Goal: Find specific page/section: Find specific page/section

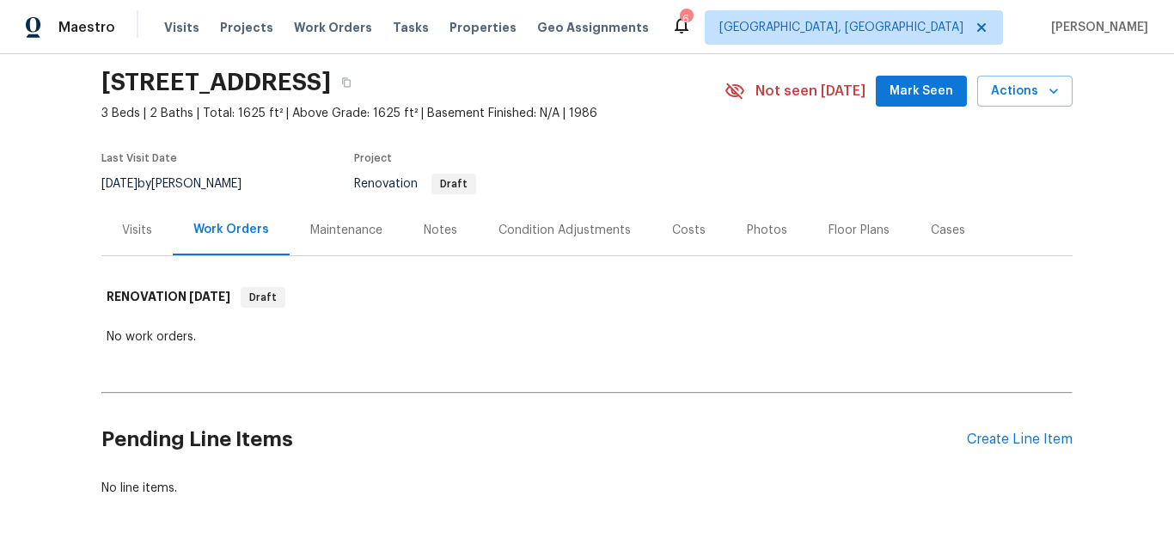
scroll to position [86, 0]
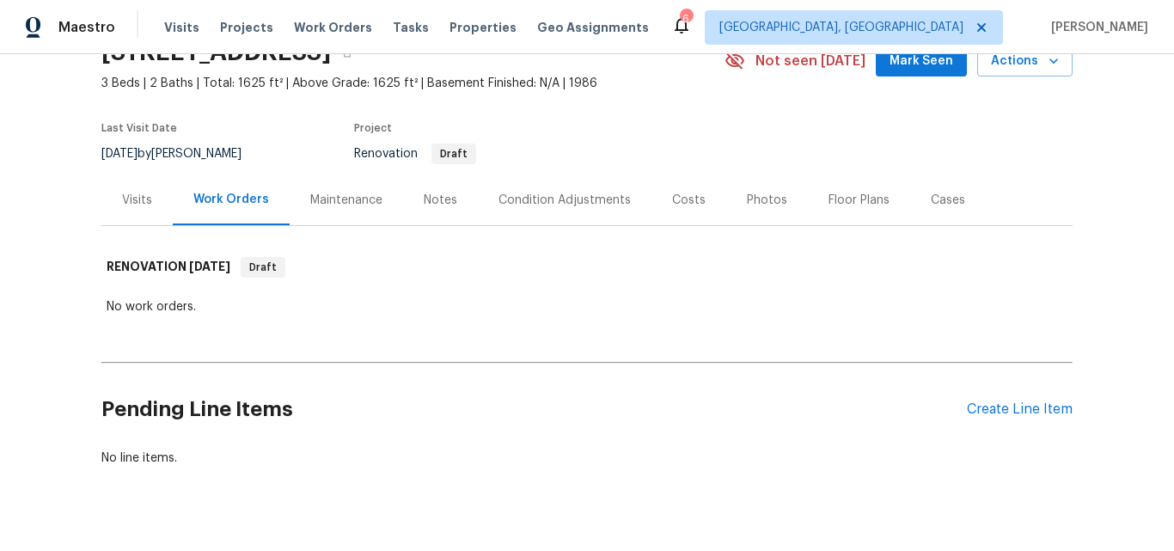
click at [131, 205] on div "Visits" at bounding box center [137, 200] width 30 height 17
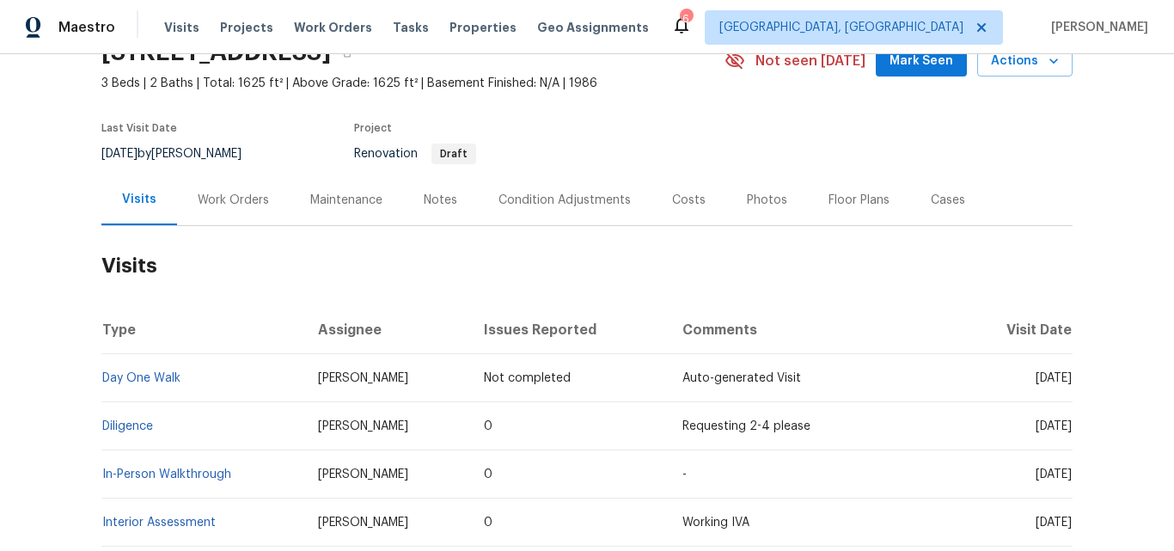
click at [229, 198] on div "Work Orders" at bounding box center [233, 200] width 71 height 17
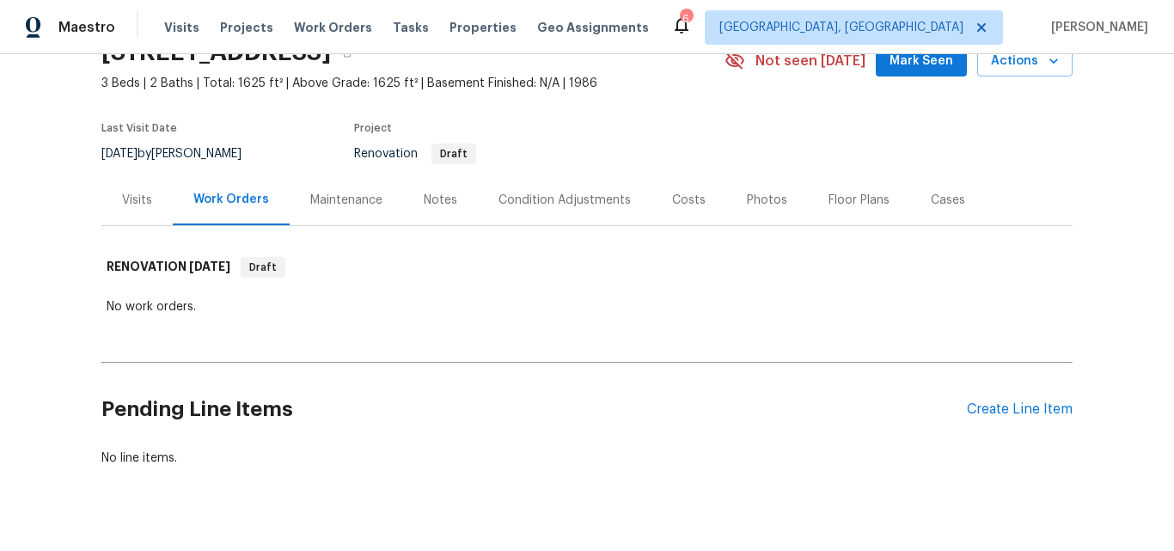
click at [141, 200] on div "Visits" at bounding box center [137, 200] width 30 height 17
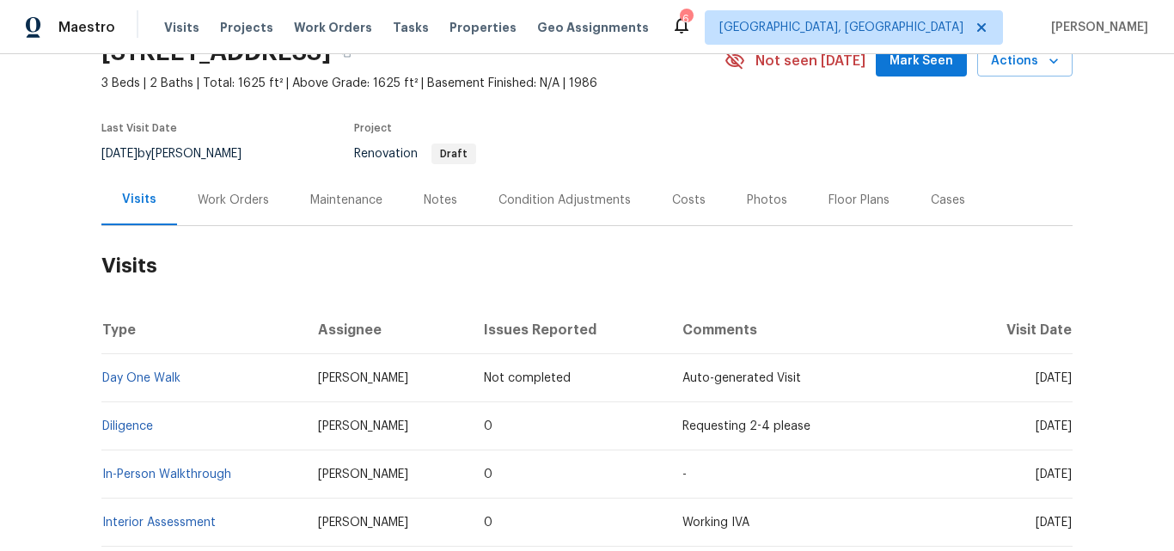
click at [218, 198] on div "Work Orders" at bounding box center [233, 200] width 71 height 17
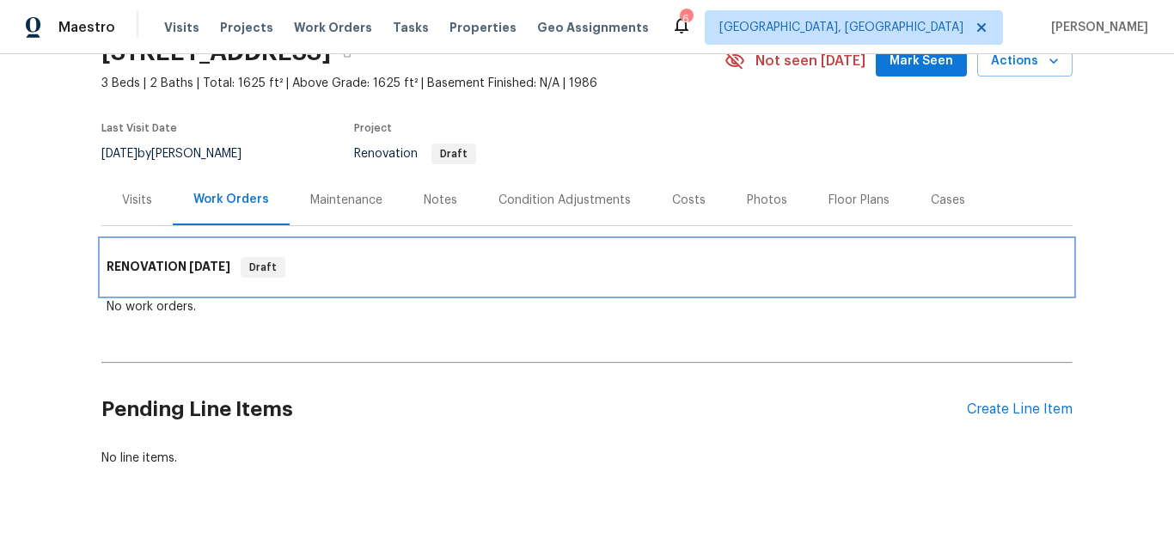
click at [158, 263] on h6 "RENOVATION 8/19/25" at bounding box center [169, 267] width 124 height 21
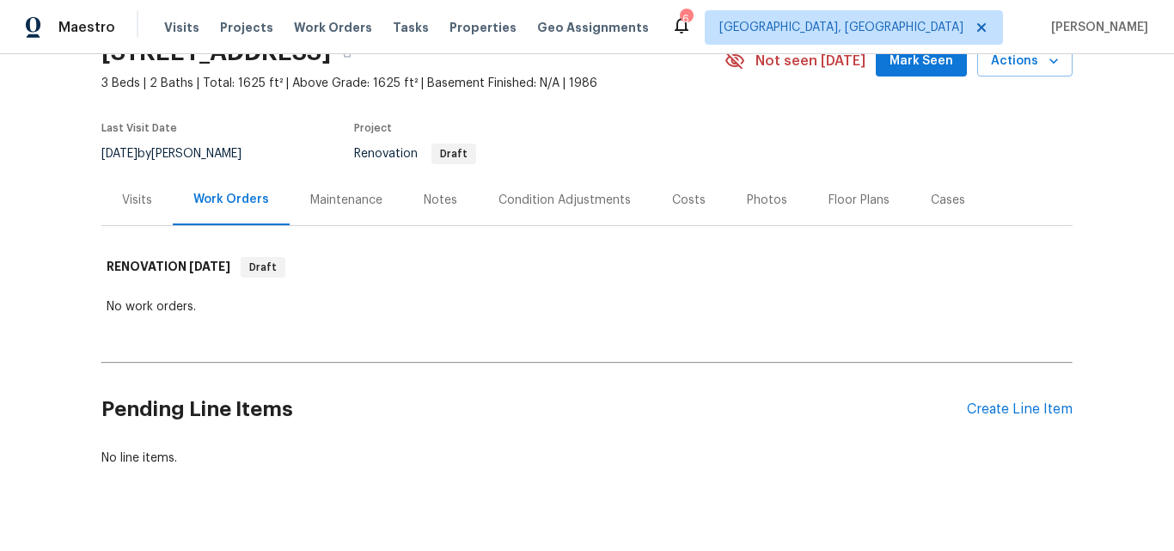
click at [34, 306] on div "Back to all projects 643 Woodsong Ln, Stone Mountain, GA 30087 3 Beds | 2 Baths…" at bounding box center [587, 302] width 1174 height 497
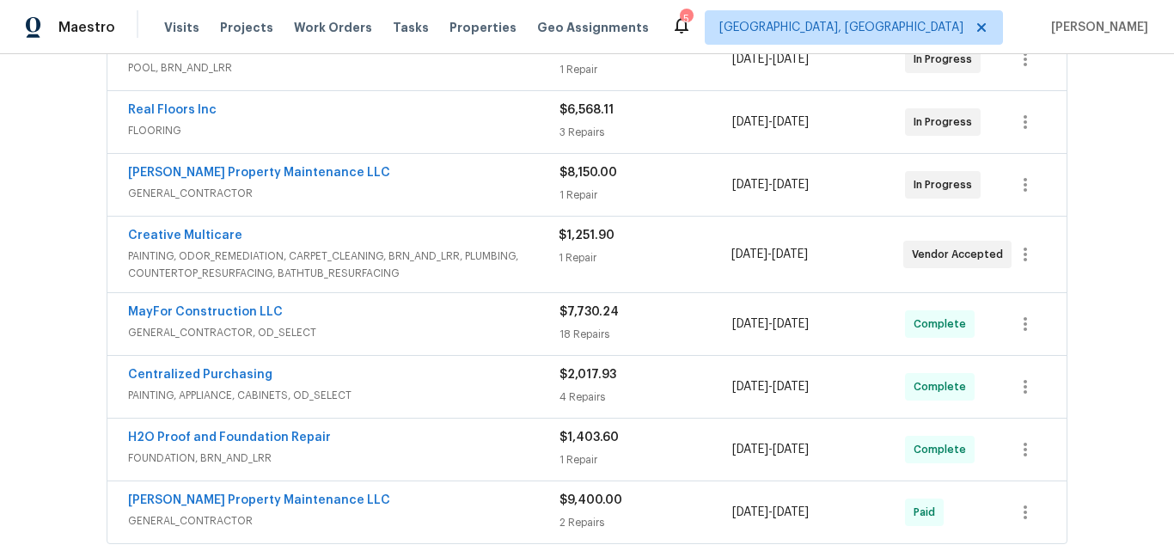
scroll to position [535, 0]
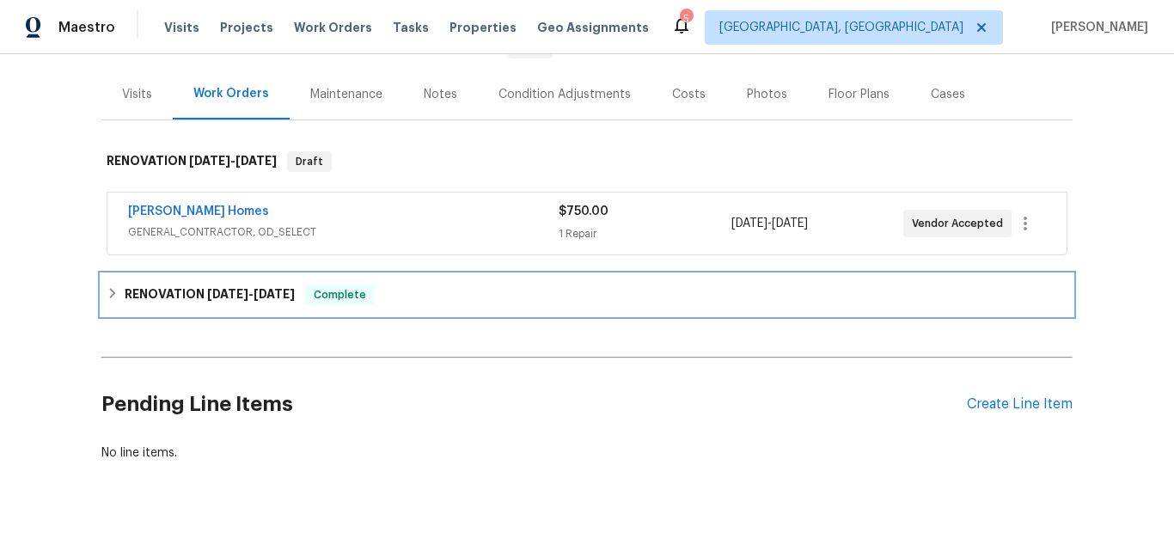
click at [157, 291] on h6 "RENOVATION 6/3/25 - 8/12/25" at bounding box center [210, 294] width 170 height 21
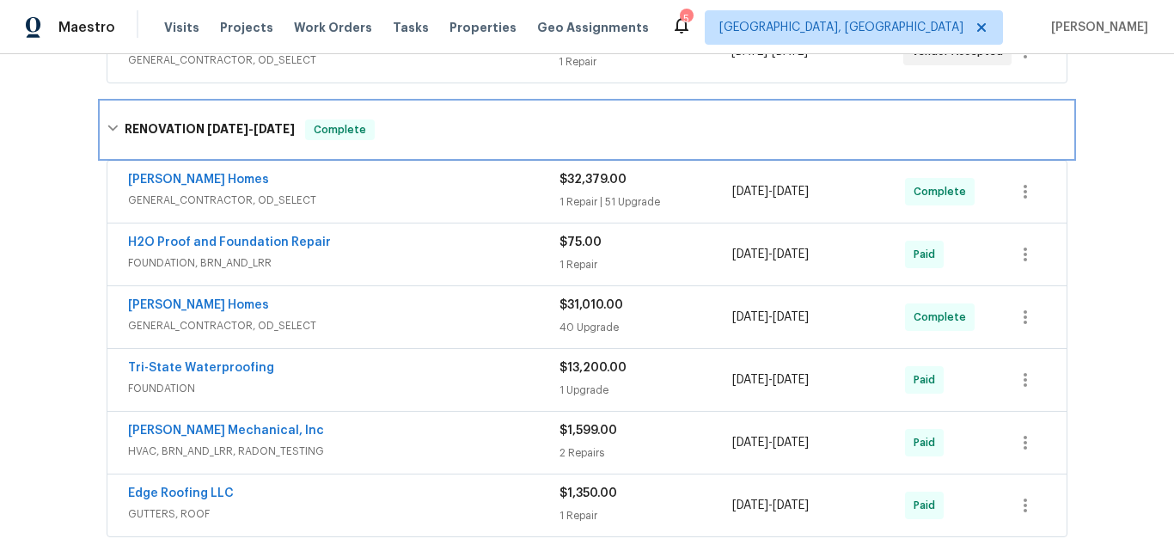
scroll to position [277, 0]
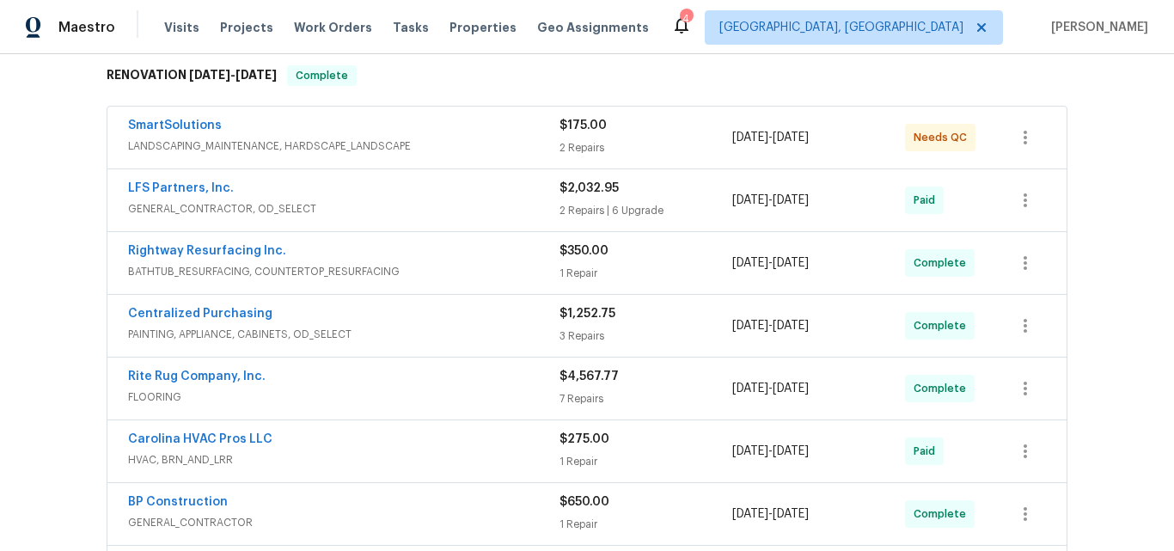
scroll to position [192, 0]
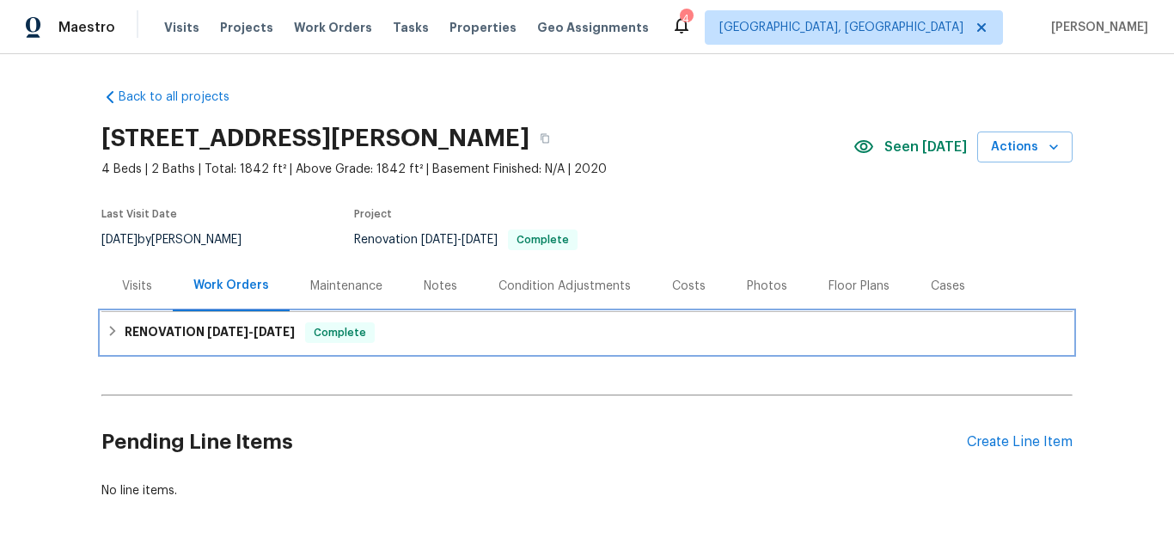
click at [160, 327] on h6 "RENOVATION 8/5/25 - 8/11/25" at bounding box center [210, 332] width 170 height 21
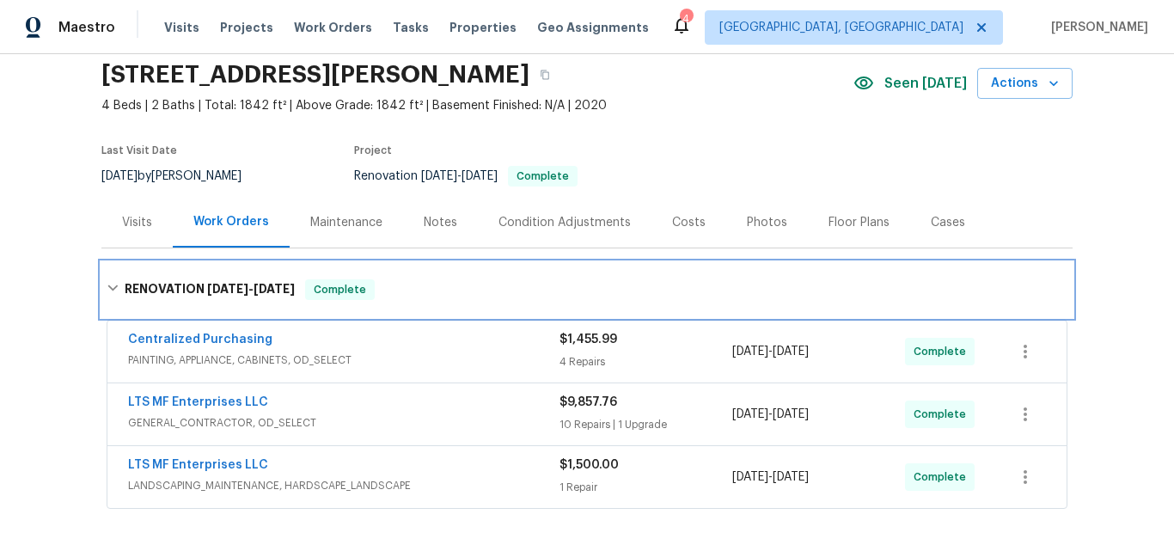
scroll to position [172, 0]
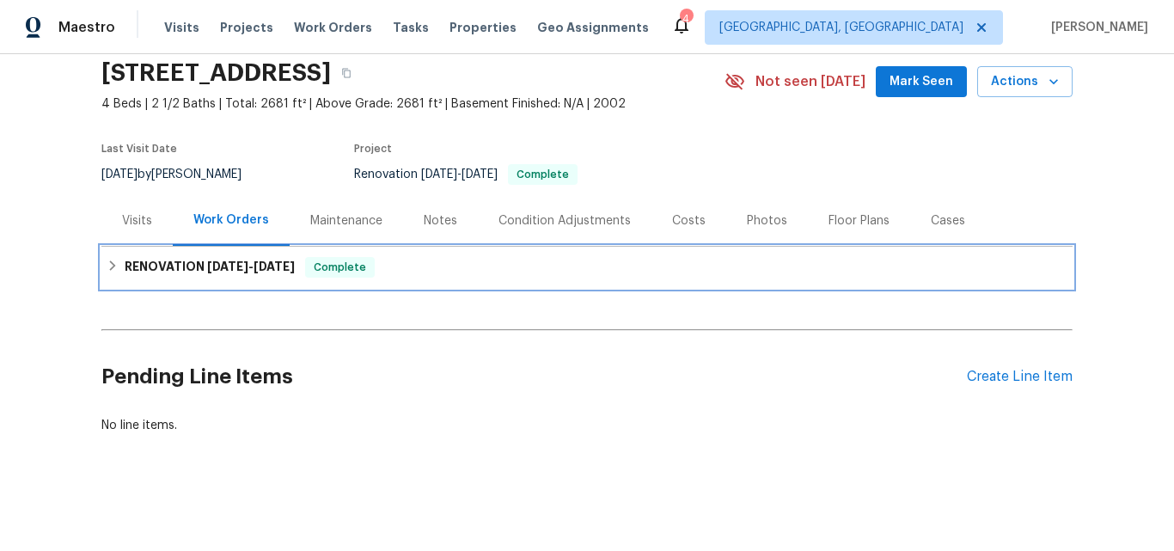
click at [175, 261] on h6 "RENOVATION 8/11/25 - 8/14/25" at bounding box center [210, 267] width 170 height 21
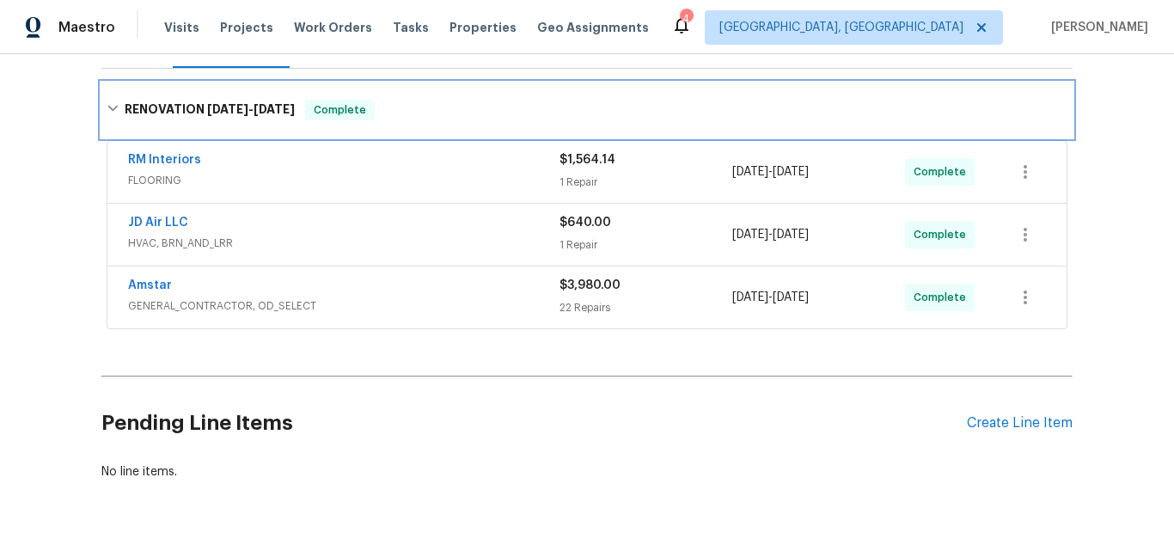
scroll to position [250, 0]
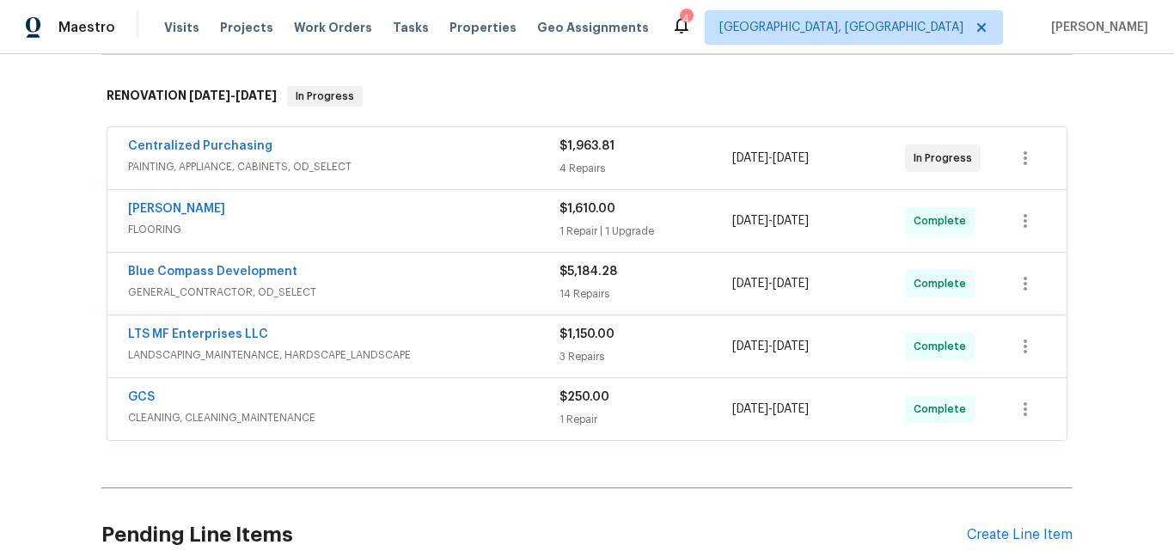
scroll to position [258, 0]
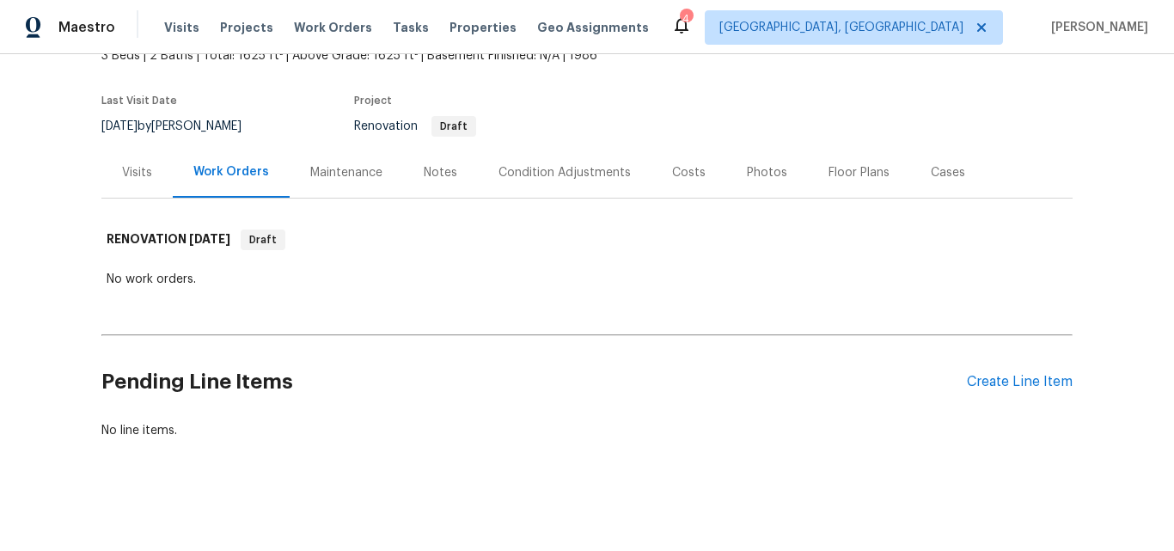
scroll to position [131, 0]
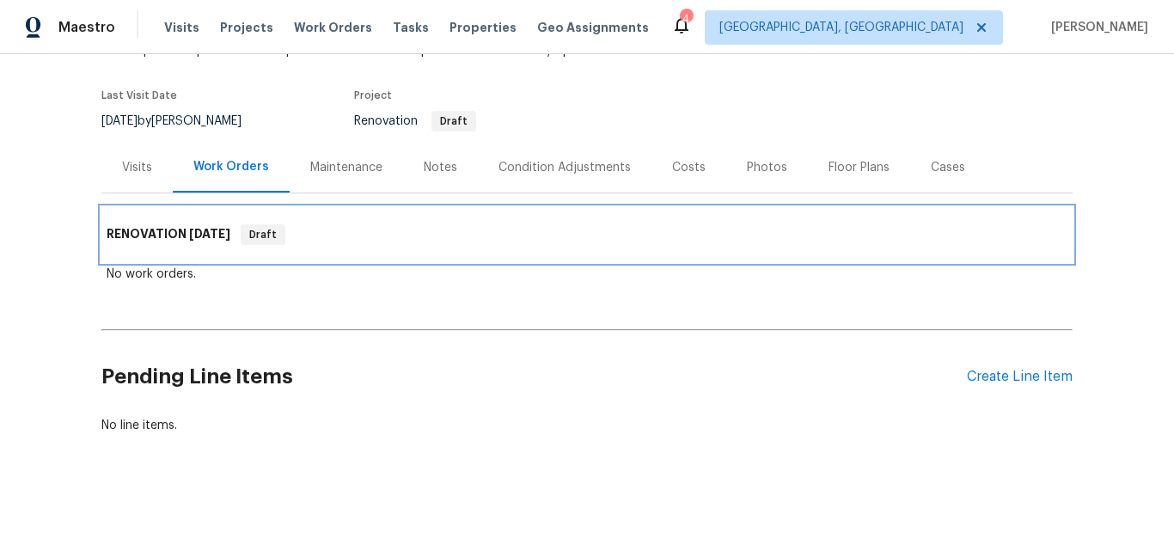
click at [162, 229] on h6 "RENOVATION [DATE]" at bounding box center [169, 234] width 124 height 21
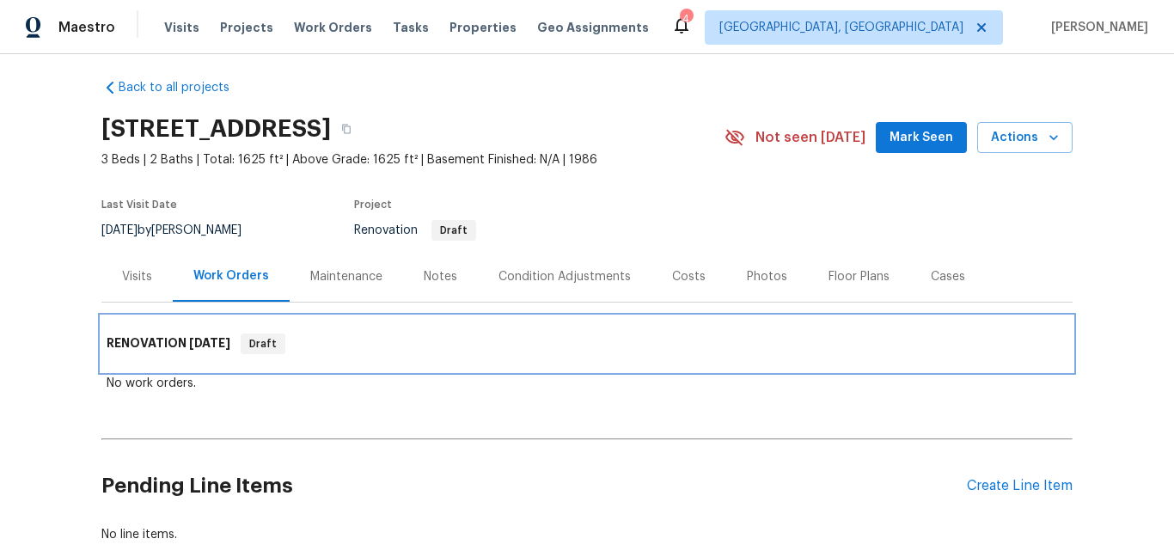
scroll to position [0, 0]
